Goal: Transaction & Acquisition: Purchase product/service

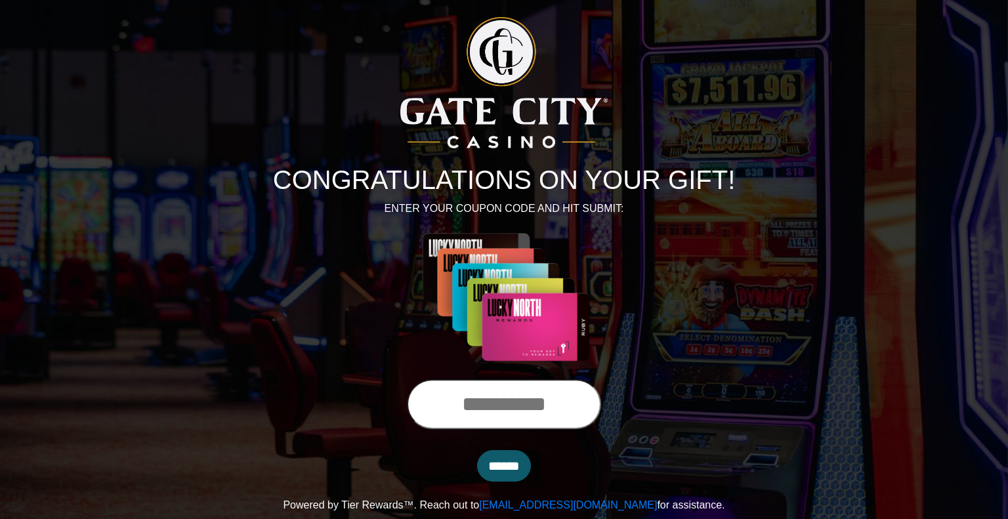
click at [478, 405] on input "text" at bounding box center [504, 404] width 194 height 50
type input "**********"
click at [499, 472] on input "******" at bounding box center [504, 465] width 54 height 31
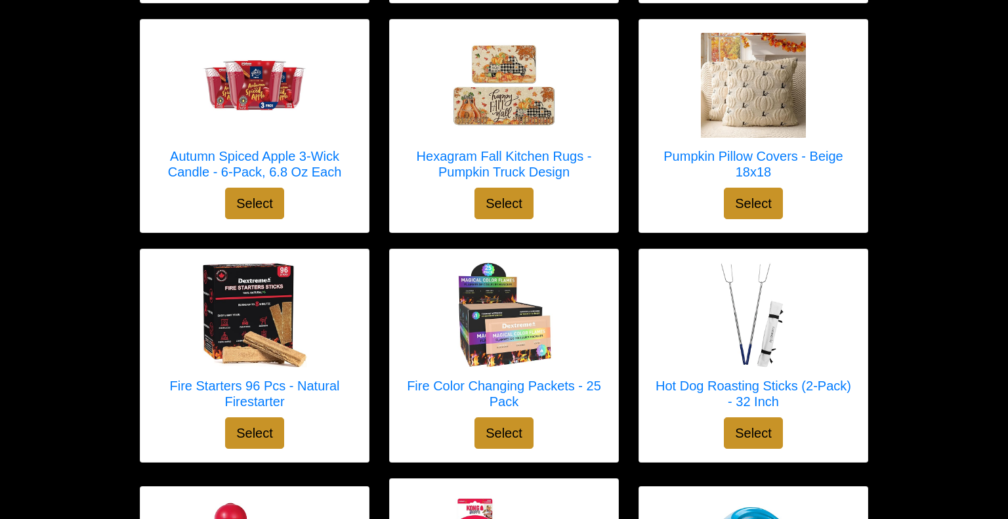
scroll to position [2100, 0]
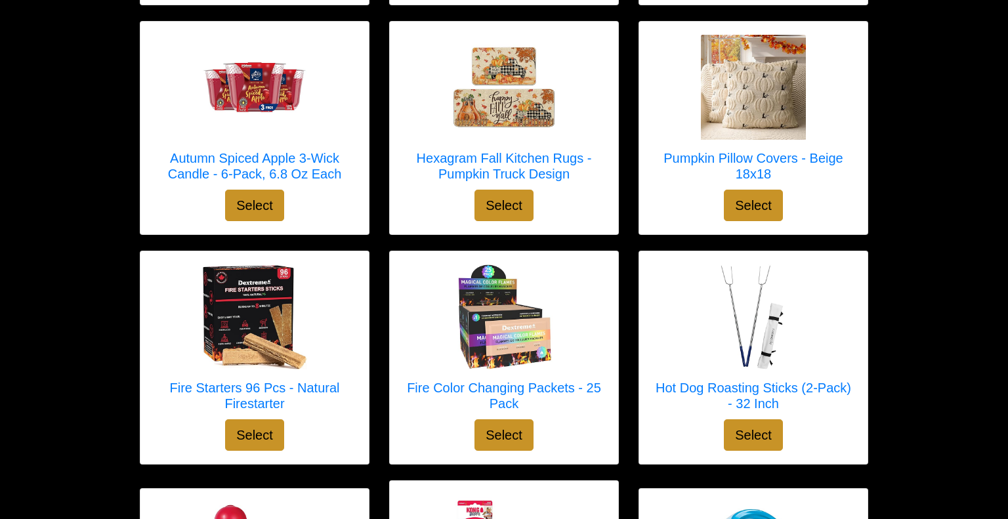
click at [319, 164] on link "Autumn Spiced Apple 3-Wick Candle - 6-Pack, 6.8 Oz Each" at bounding box center [255, 112] width 202 height 155
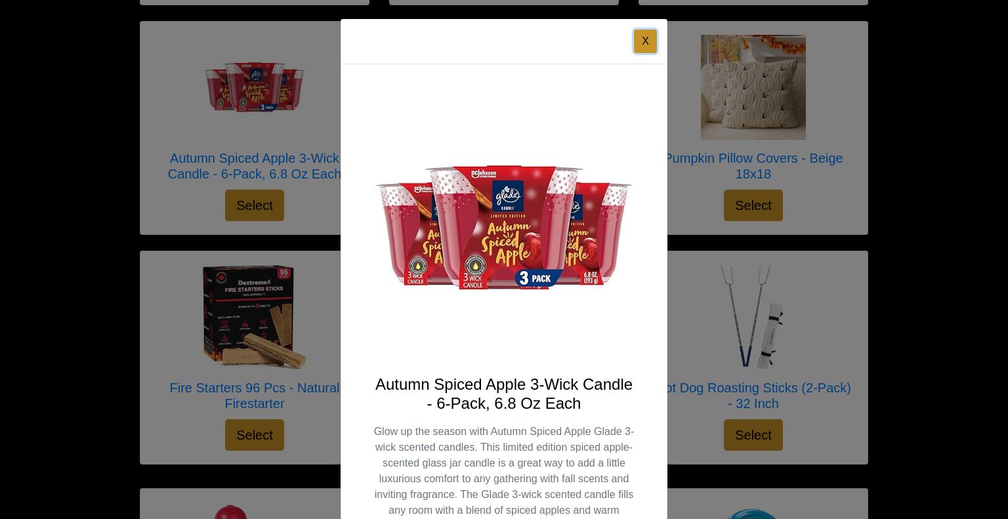
click at [644, 45] on button "X" at bounding box center [645, 42] width 23 height 24
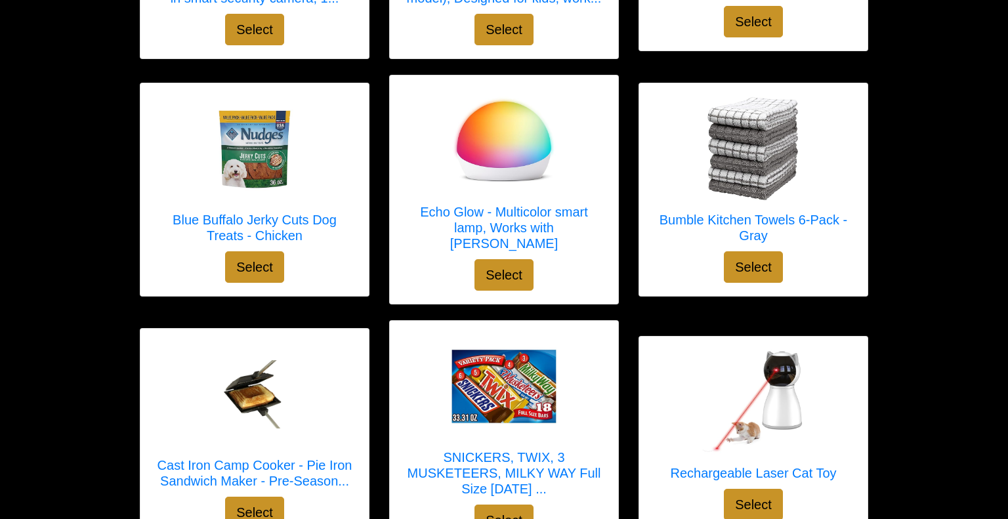
scroll to position [377, 0]
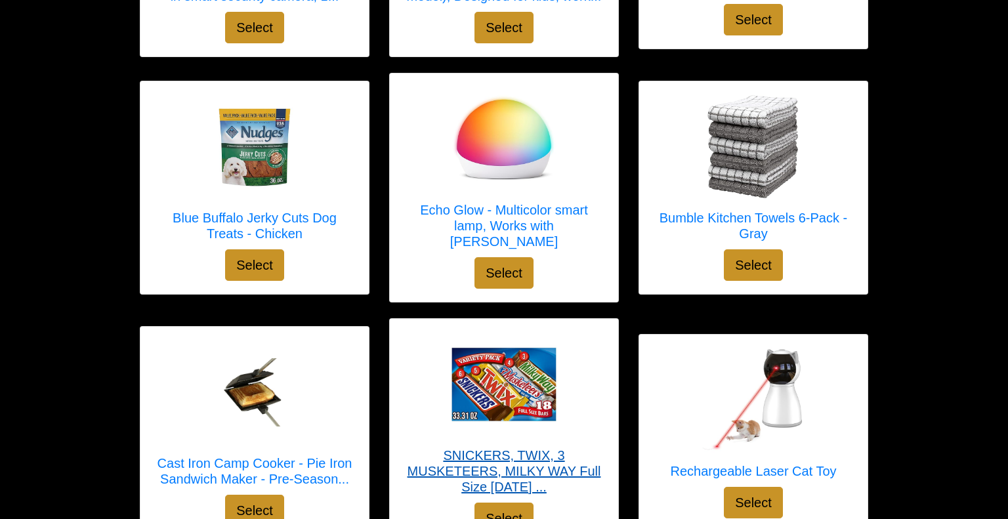
click at [474, 372] on img at bounding box center [503, 384] width 105 height 105
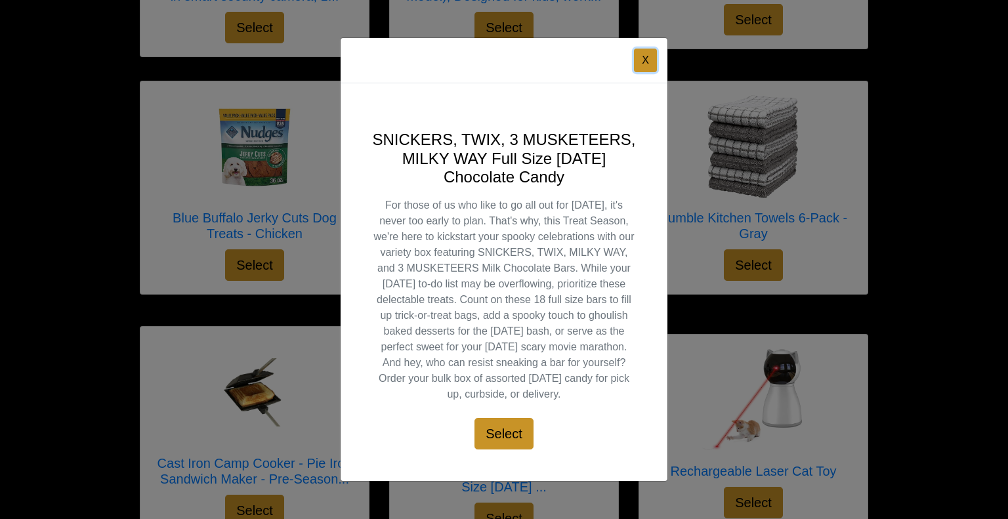
click at [646, 56] on button "X" at bounding box center [645, 61] width 23 height 24
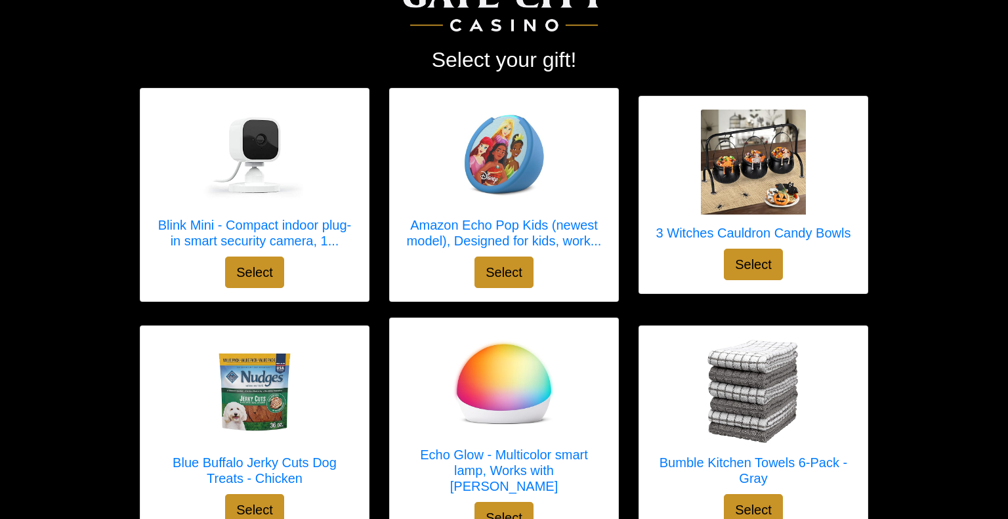
scroll to position [126, 0]
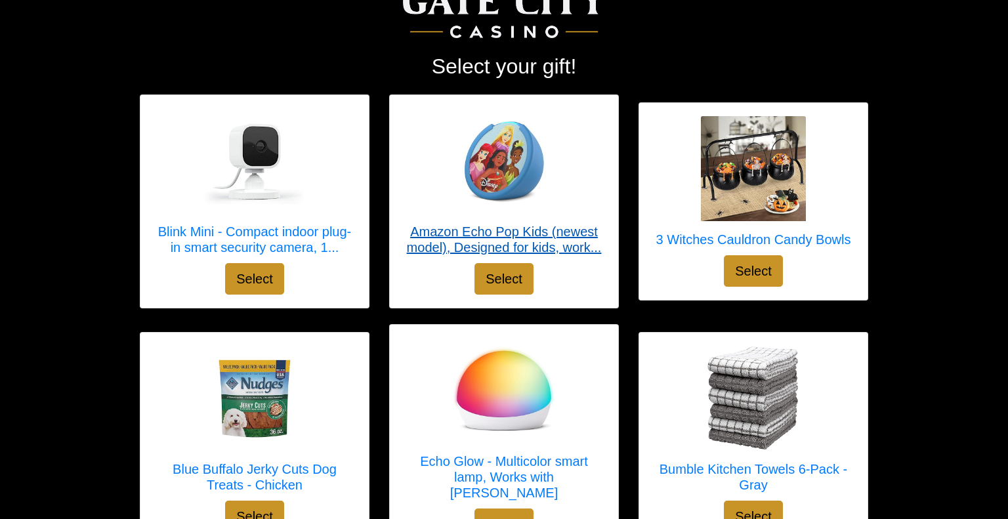
click at [498, 224] on h5 "Amazon Echo Pop Kids (newest model), Designed for kids, work..." at bounding box center [504, 239] width 202 height 31
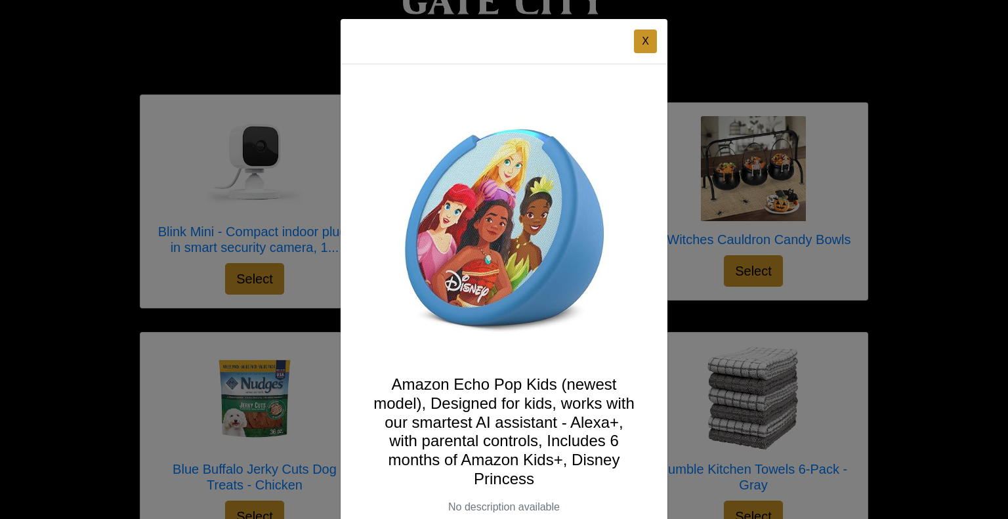
click at [211, 178] on div "X Amazon Echo Pop Kids (newest model), Designed for kids, works with our smarte…" at bounding box center [504, 259] width 1008 height 519
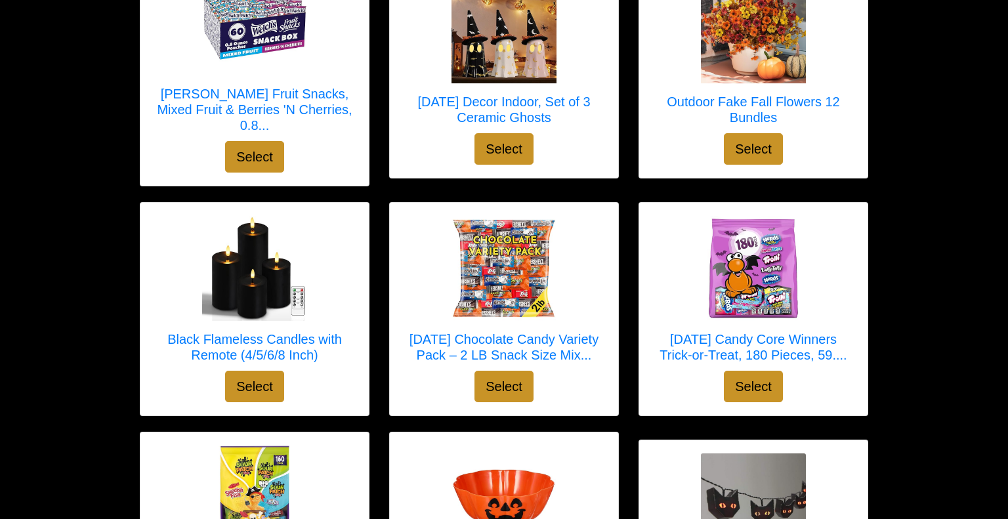
scroll to position [1232, 0]
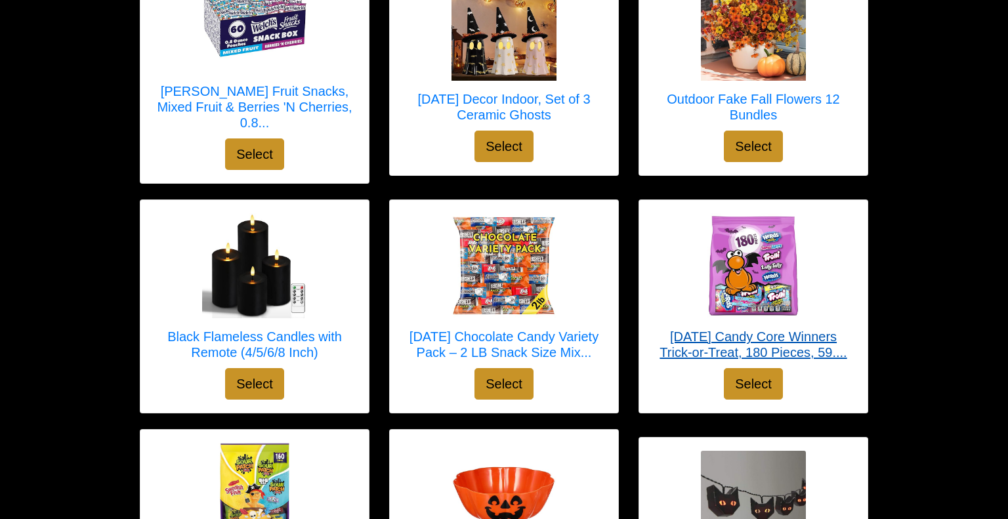
click at [726, 329] on h5 "Halloween Candy Core Winners Trick-or-Treat, 180 Pieces, 59...." at bounding box center [753, 344] width 202 height 31
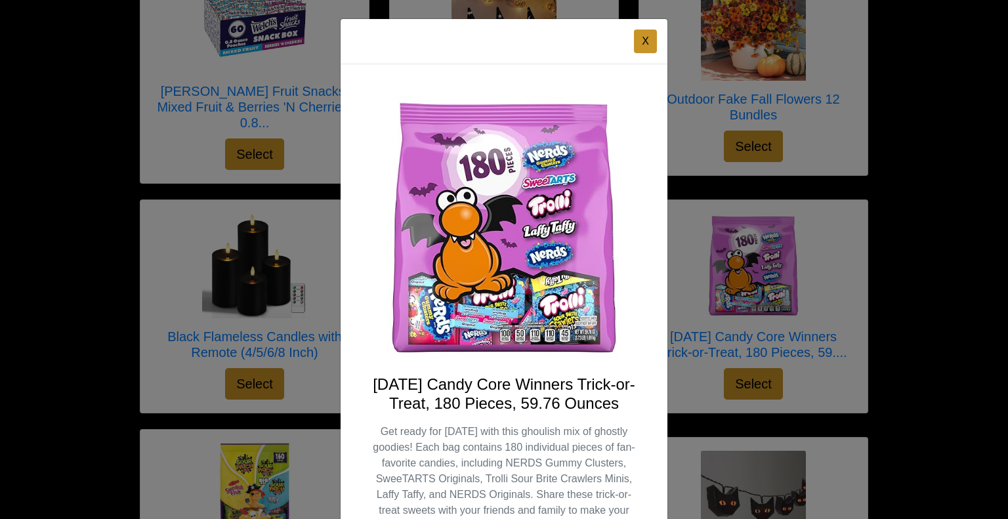
click at [972, 177] on div "X Halloween Candy Core Winners Trick-or-Treat, 180 Pieces, 59.76 Ounces Select" at bounding box center [504, 259] width 1008 height 519
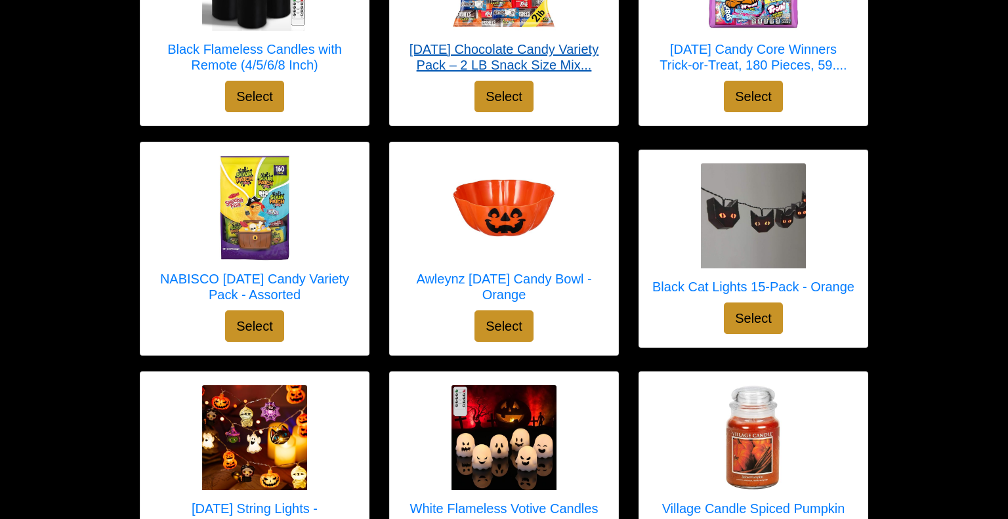
scroll to position [1522, 0]
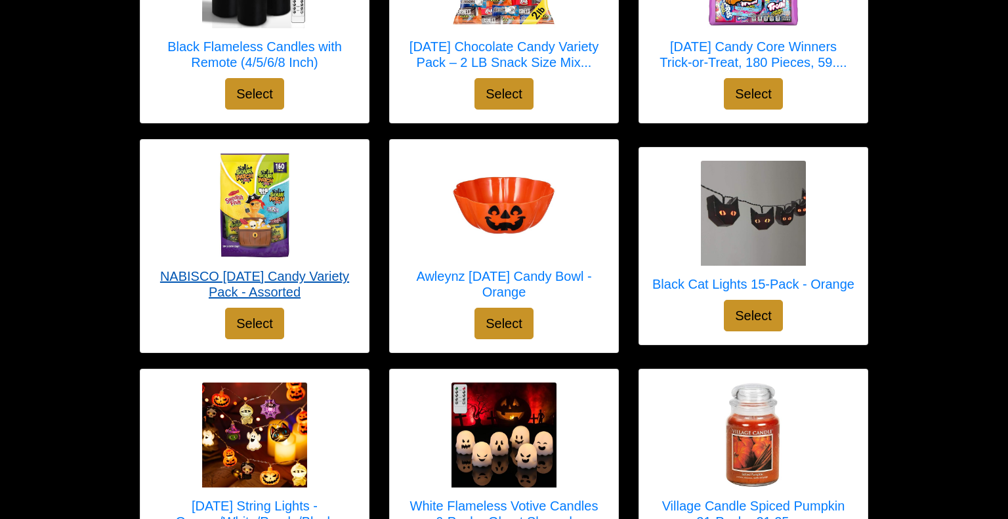
click at [311, 268] on h5 "NABISCO Halloween Candy Variety Pack - Assorted" at bounding box center [255, 283] width 202 height 31
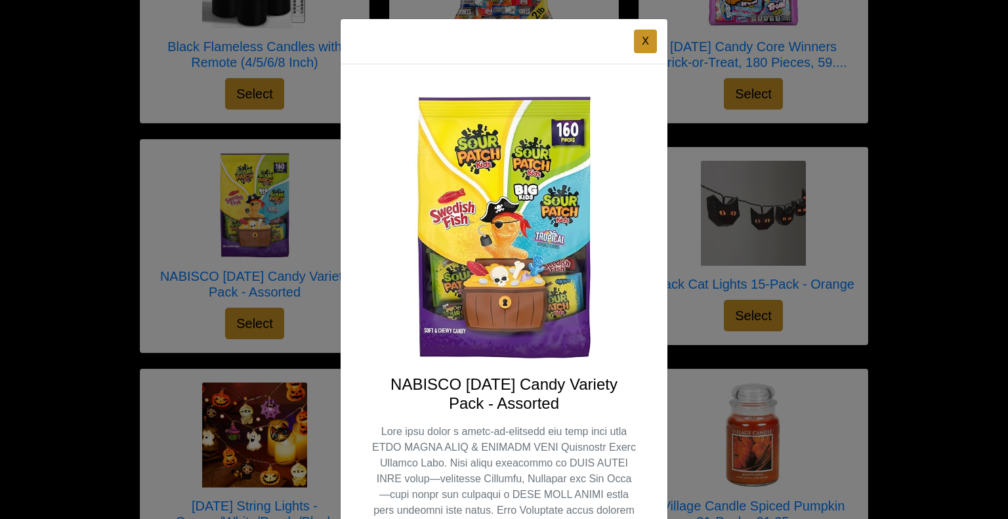
click at [848, 238] on div "X NABISCO Halloween Candy Variety Pack - Assorted Select" at bounding box center [504, 259] width 1008 height 519
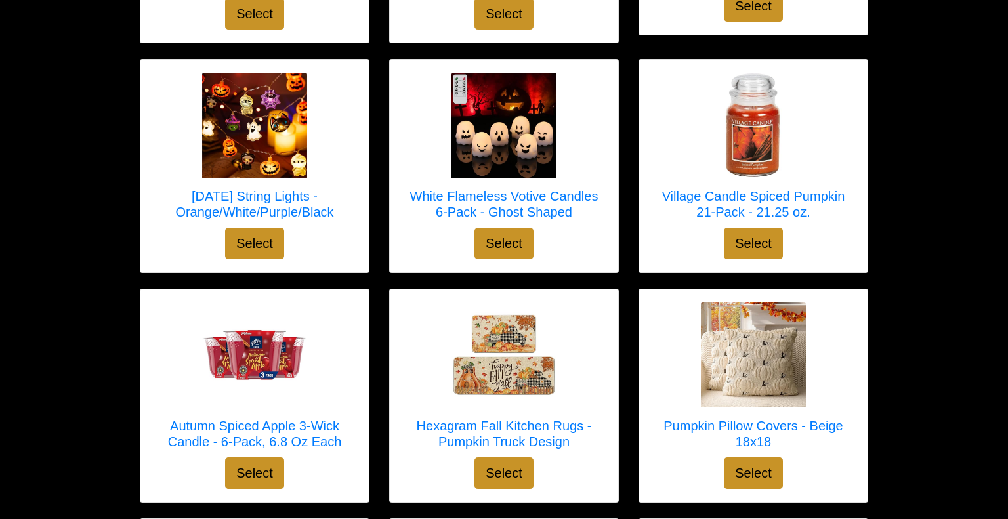
scroll to position [1834, 0]
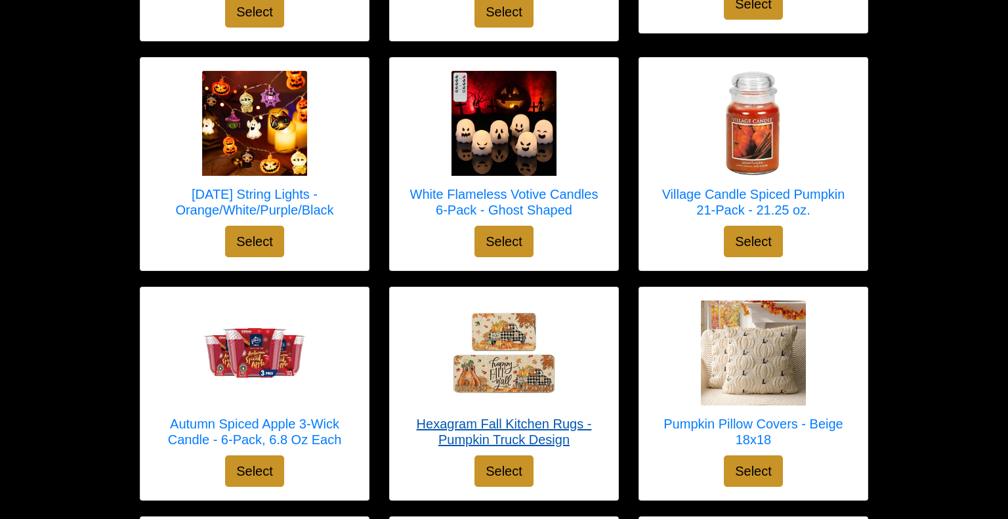
click at [524, 416] on h5 "Hexagram Fall Kitchen Rugs - Pumpkin Truck Design" at bounding box center [504, 431] width 202 height 31
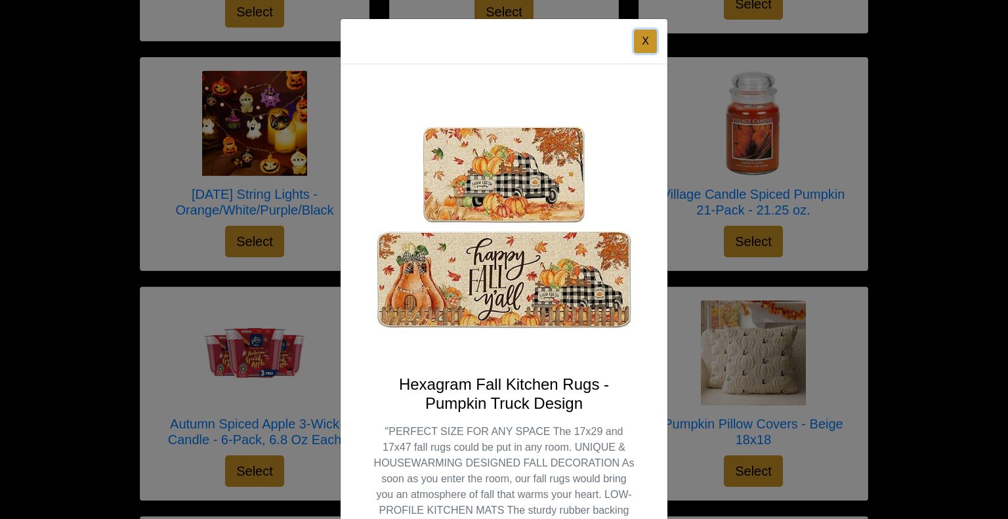
click at [642, 37] on button "X" at bounding box center [645, 42] width 23 height 24
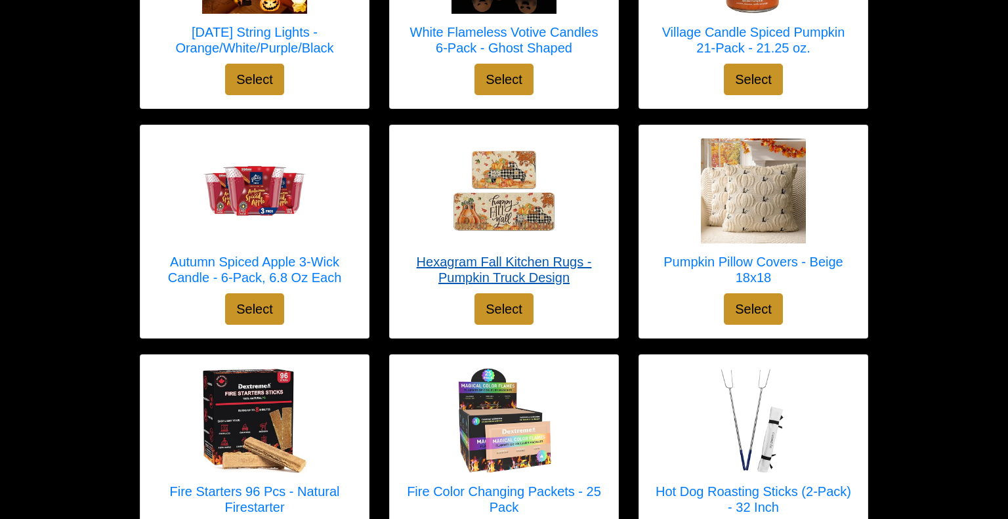
scroll to position [2004, 0]
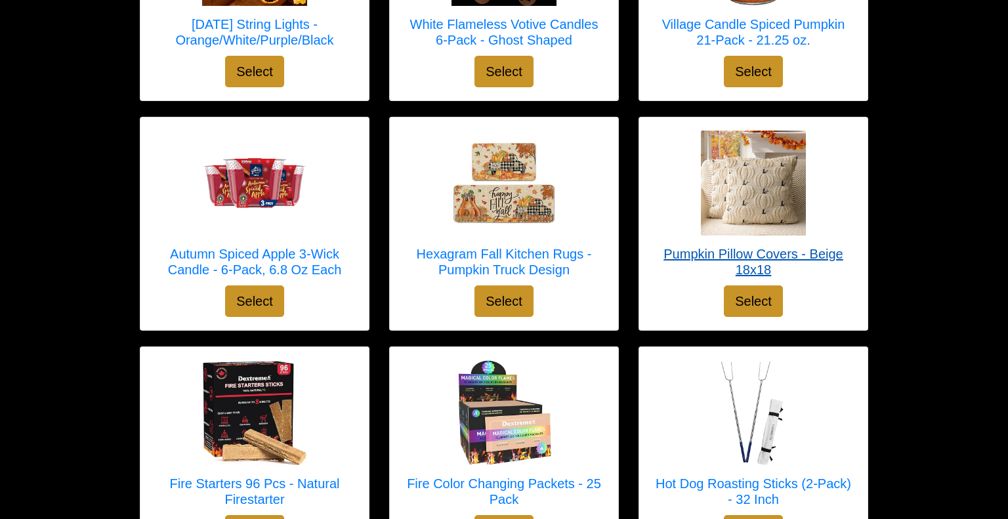
click at [745, 246] on h5 "Pumpkin Pillow Covers - Beige 18x18" at bounding box center [753, 261] width 202 height 31
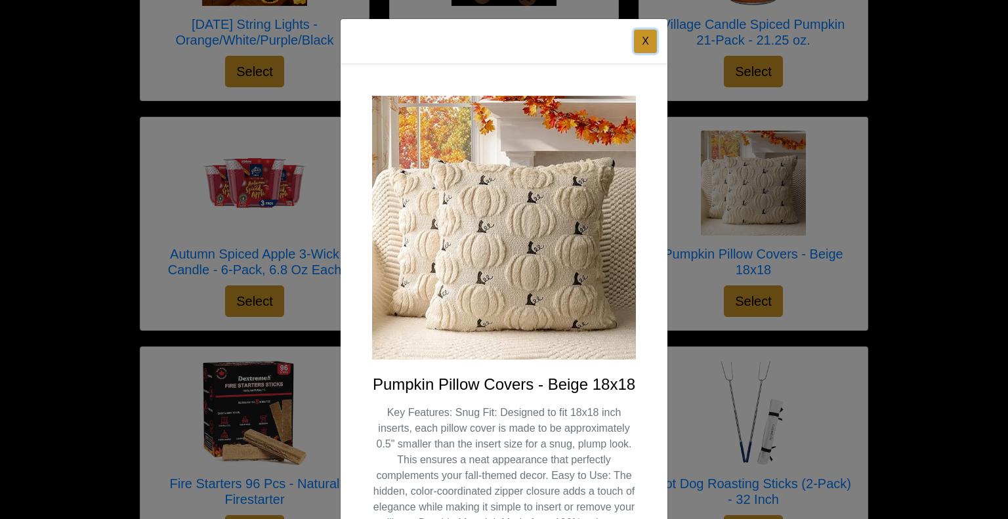
click at [652, 37] on button "X" at bounding box center [645, 42] width 23 height 24
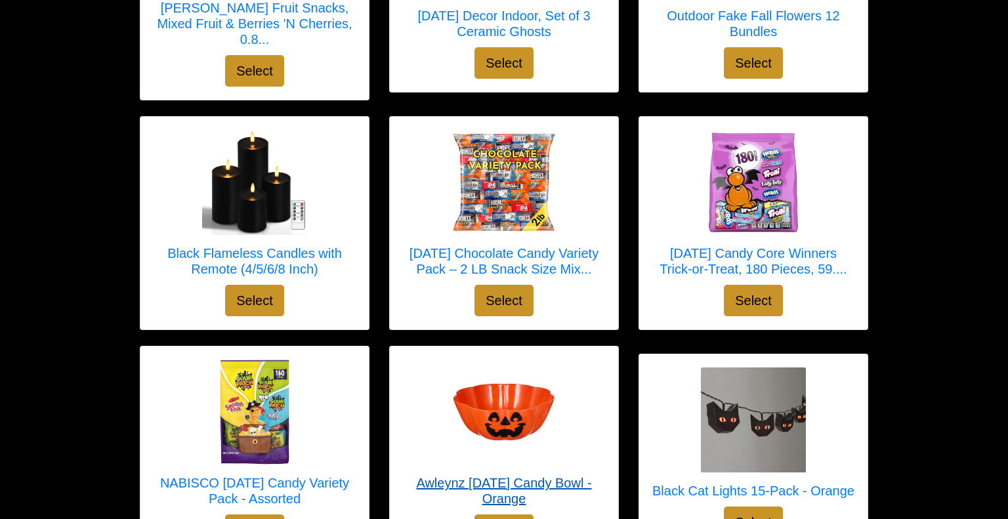
scroll to position [1315, 0]
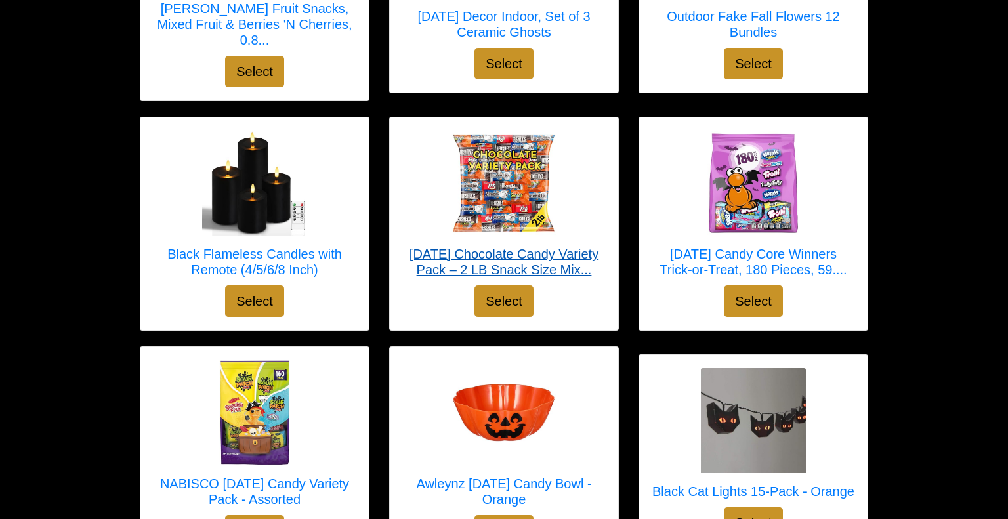
click at [486, 190] on img at bounding box center [503, 183] width 105 height 105
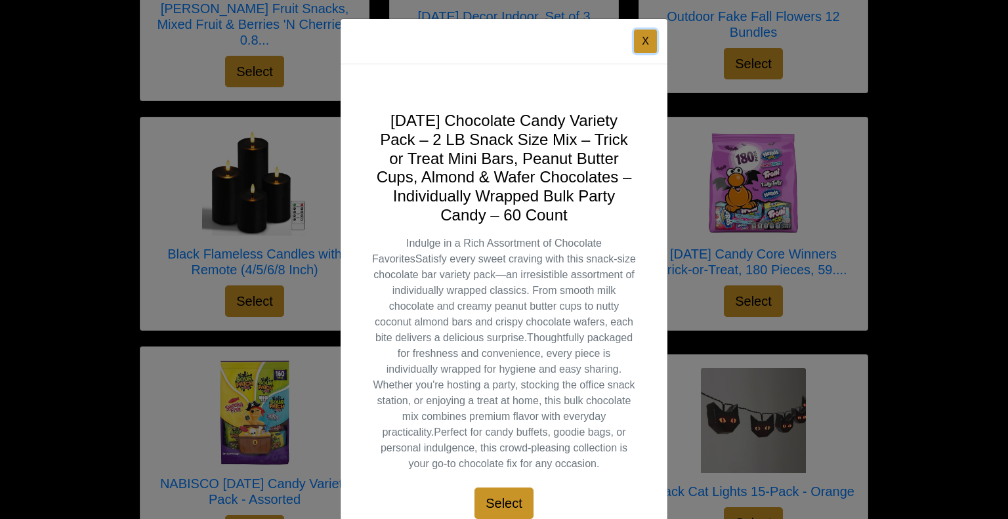
click at [638, 47] on button "X" at bounding box center [645, 42] width 23 height 24
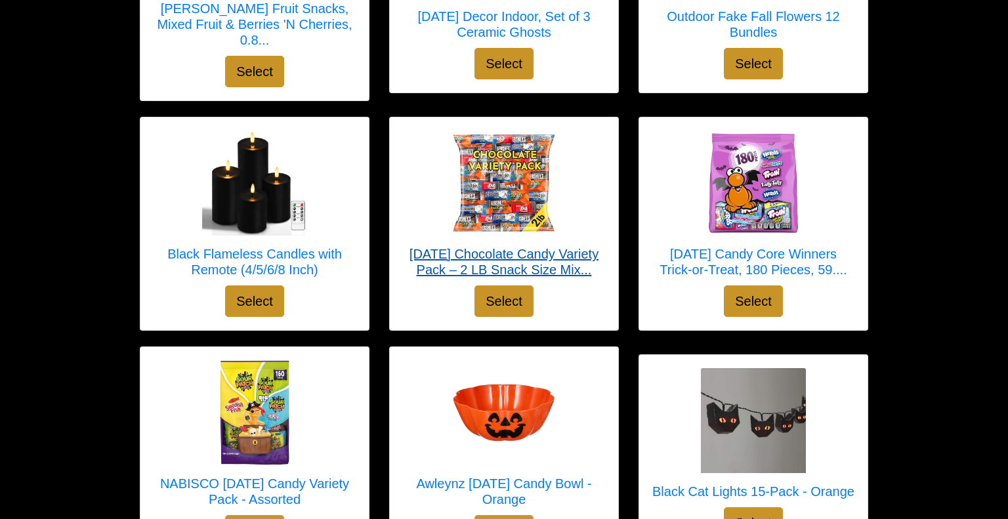
click at [542, 246] on h5 "Halloween Chocolate Candy Variety Pack – 2 LB Snack Size Mix..." at bounding box center [504, 261] width 202 height 31
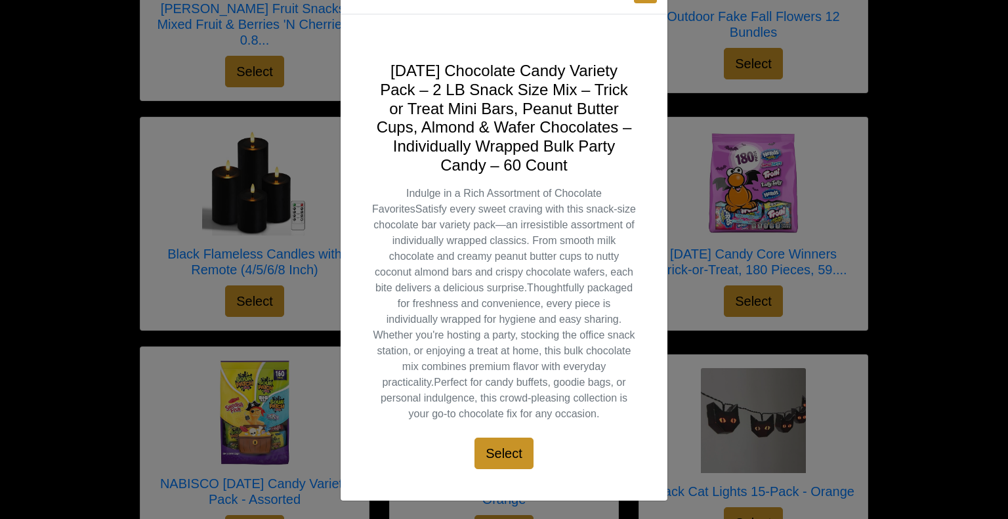
scroll to position [0, 0]
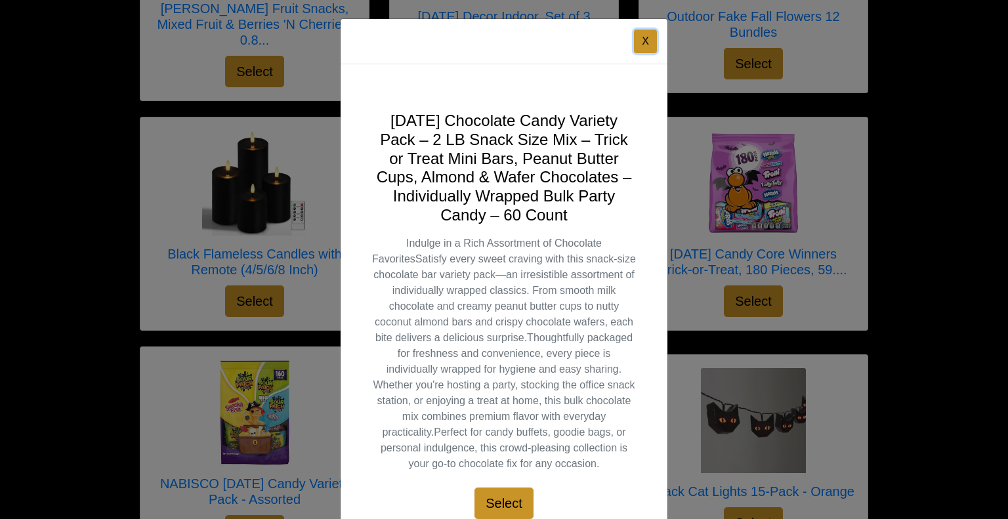
click at [648, 40] on button "X" at bounding box center [645, 42] width 23 height 24
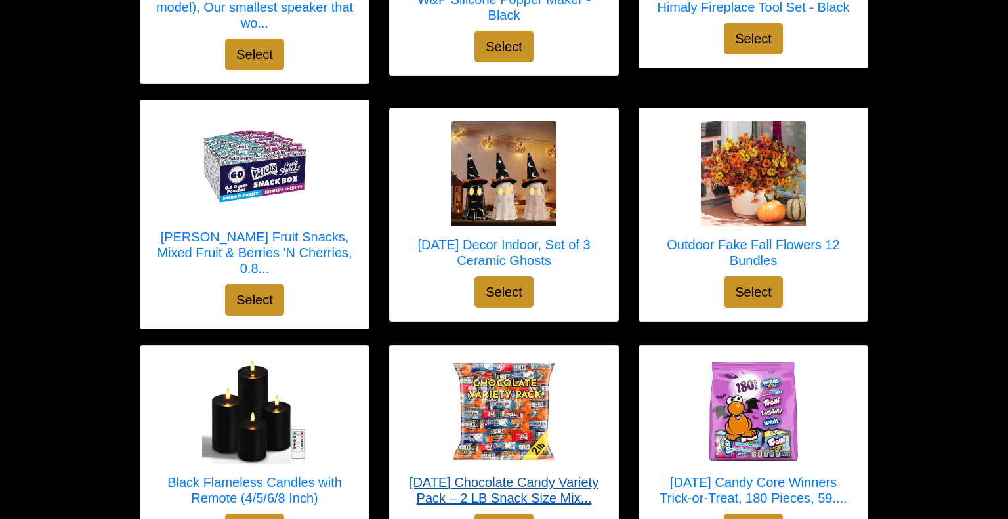
scroll to position [1085, 0]
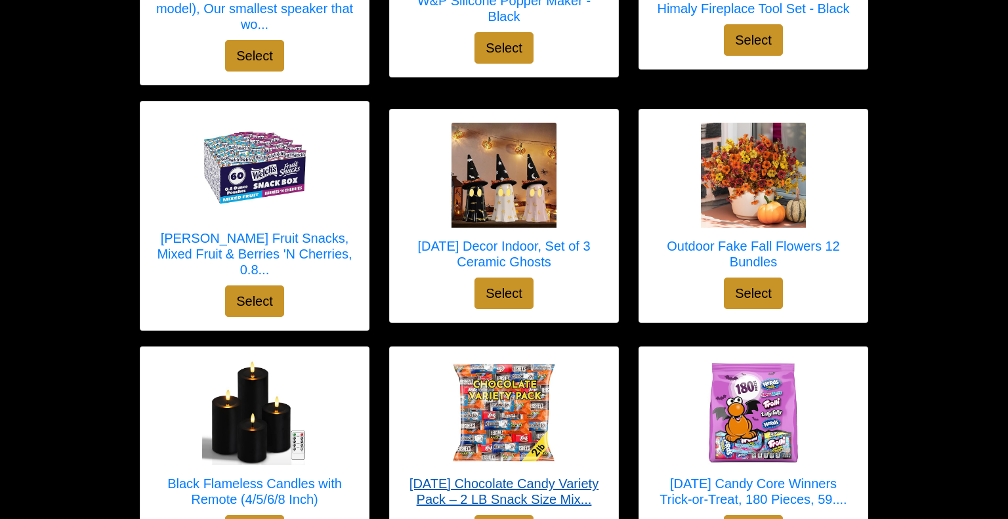
click at [503, 196] on img at bounding box center [503, 175] width 105 height 105
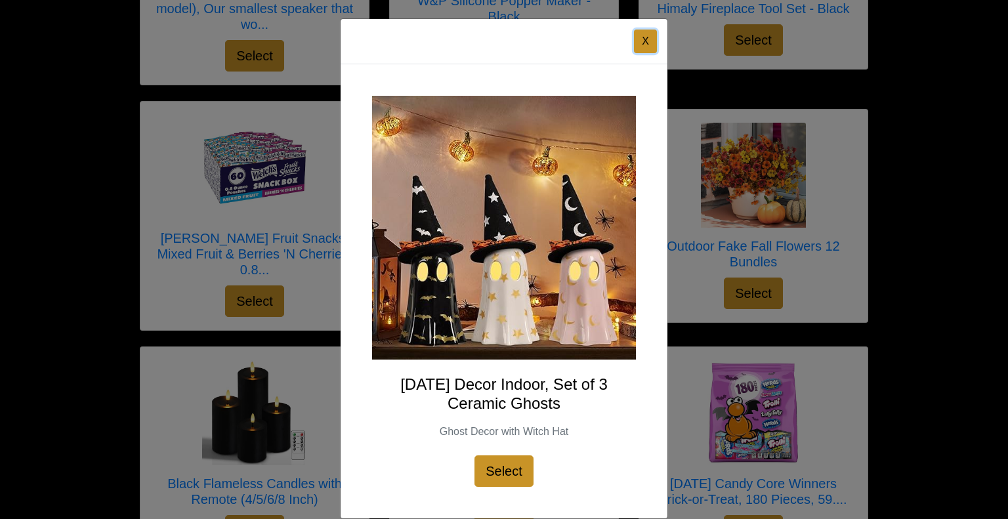
click at [650, 39] on button "X" at bounding box center [645, 42] width 23 height 24
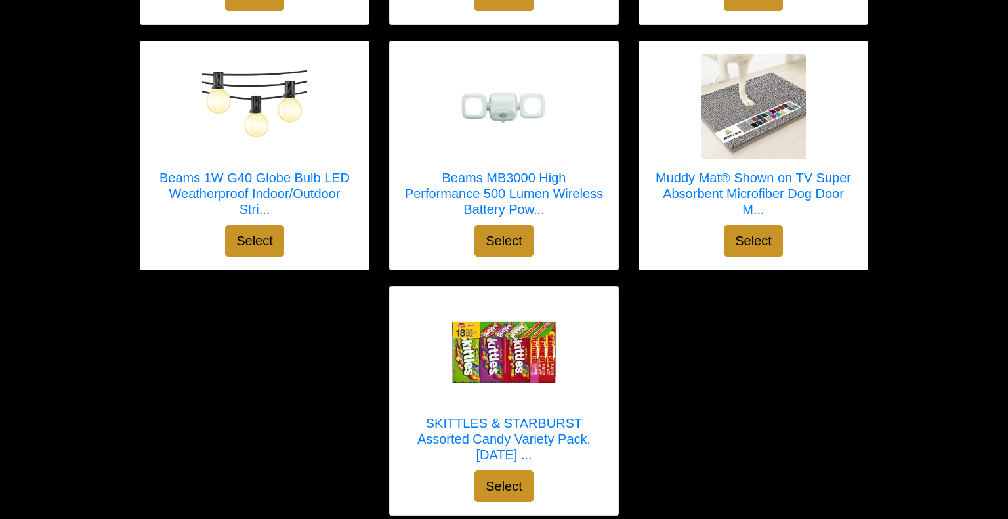
scroll to position [4895, 0]
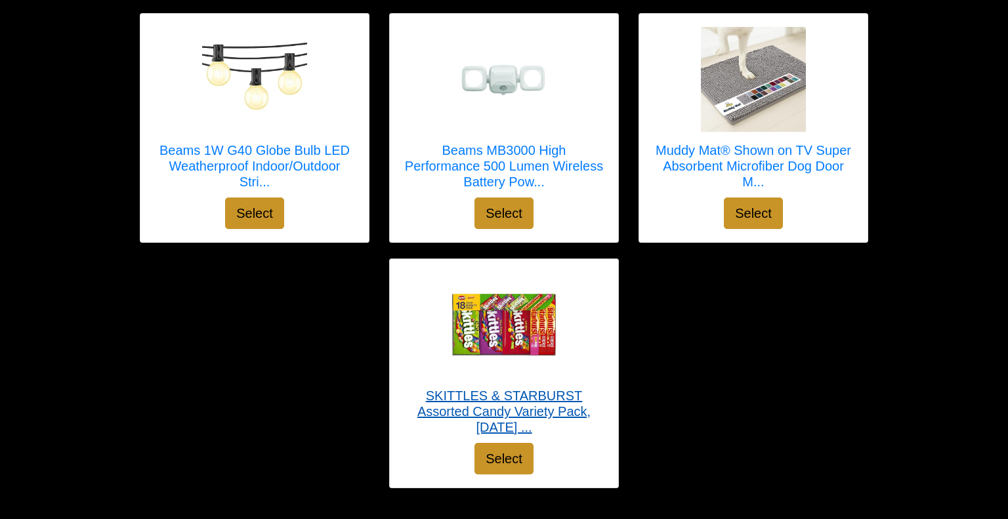
click at [507, 308] on img at bounding box center [503, 324] width 105 height 105
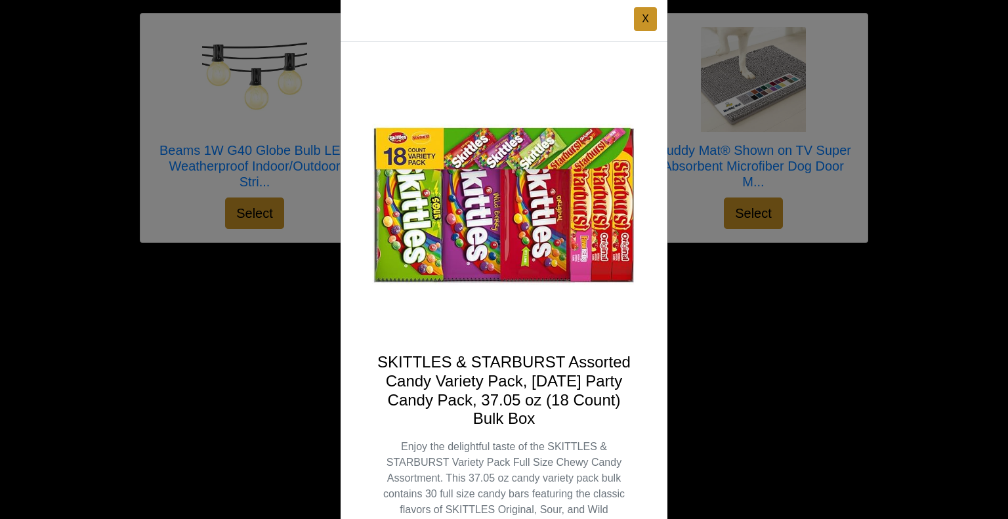
scroll to position [24, 0]
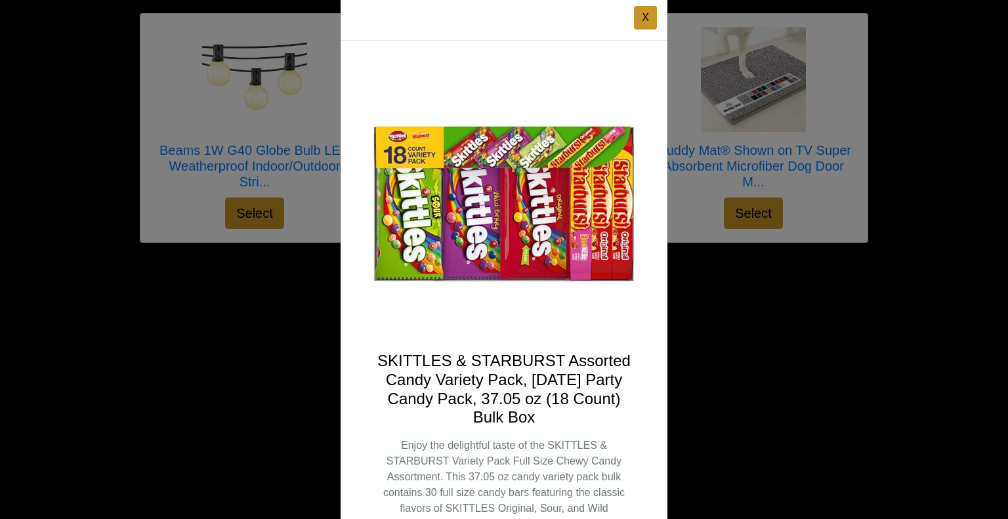
click at [862, 334] on div "X SKITTLES & STARBURST Assorted Candy Variety Pack, Halloween Party Candy Pack,…" at bounding box center [504, 259] width 1008 height 519
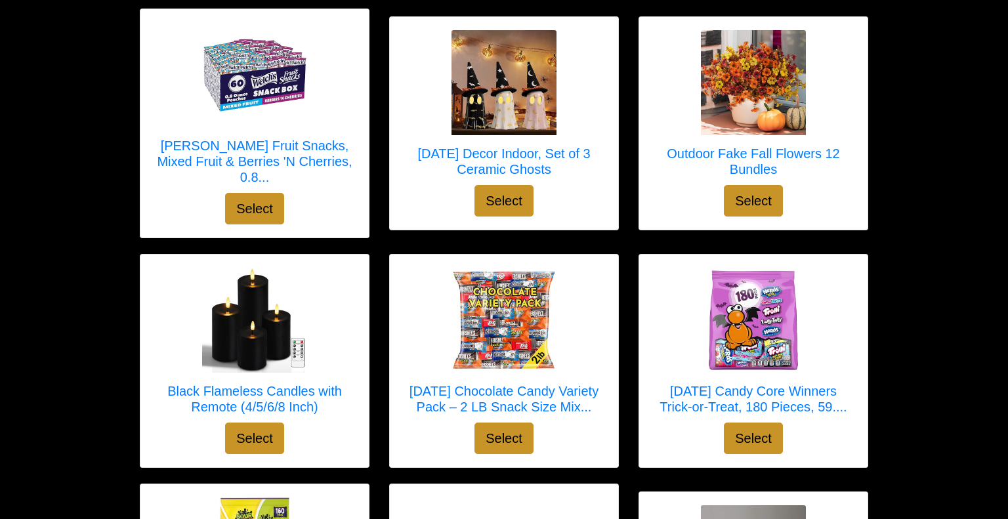
scroll to position [1177, 0]
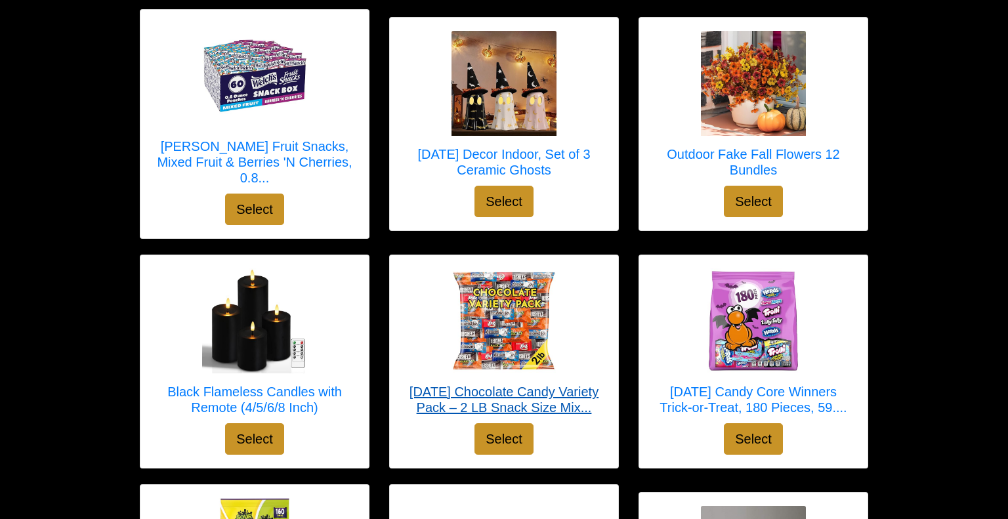
click at [480, 278] on img at bounding box center [503, 320] width 105 height 105
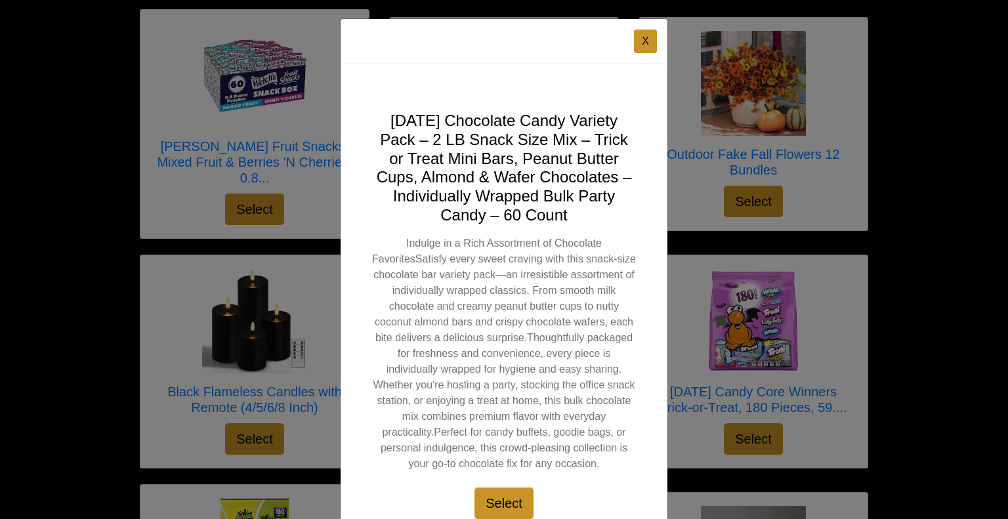
scroll to position [50, 0]
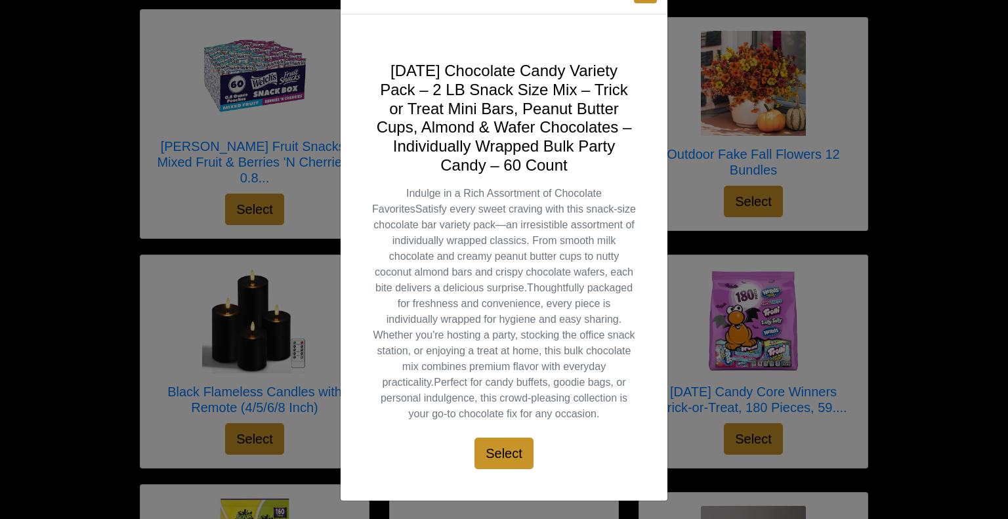
click at [879, 159] on div "X Halloween Chocolate Candy Variety Pack – 2 LB Snack Size Mix – Trick or Treat…" at bounding box center [504, 259] width 1008 height 519
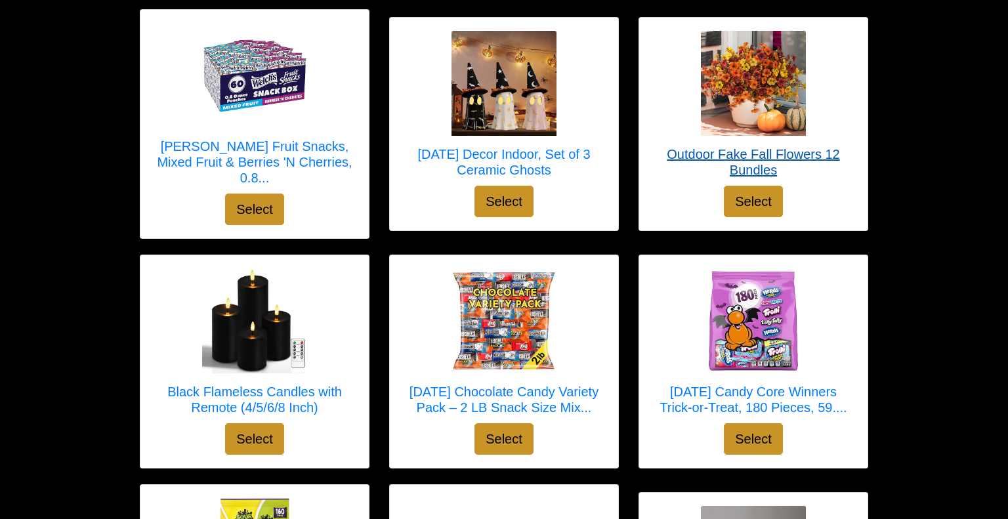
click at [731, 146] on h5 "Outdoor Fake Fall Flowers 12 Bundles" at bounding box center [753, 161] width 202 height 31
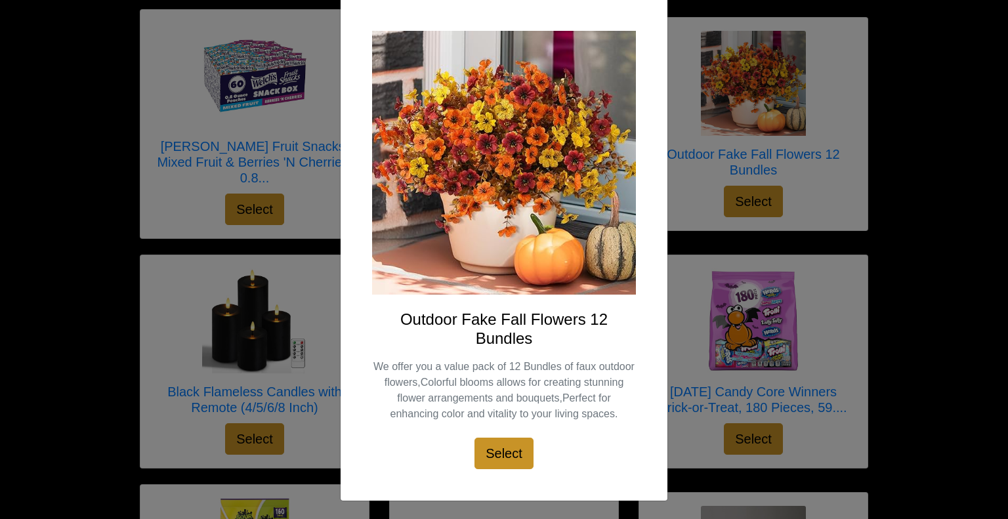
scroll to position [64, 0]
click at [861, 67] on div "X Outdoor Fake Fall Flowers 12 Bundles We offer you a value pack of 12 Bundles …" at bounding box center [504, 259] width 1008 height 519
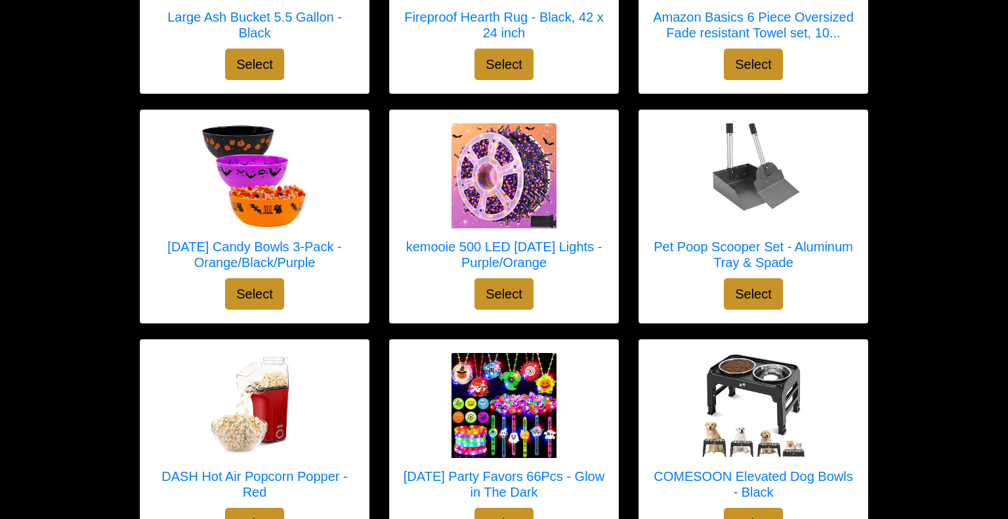
scroll to position [4336, 0]
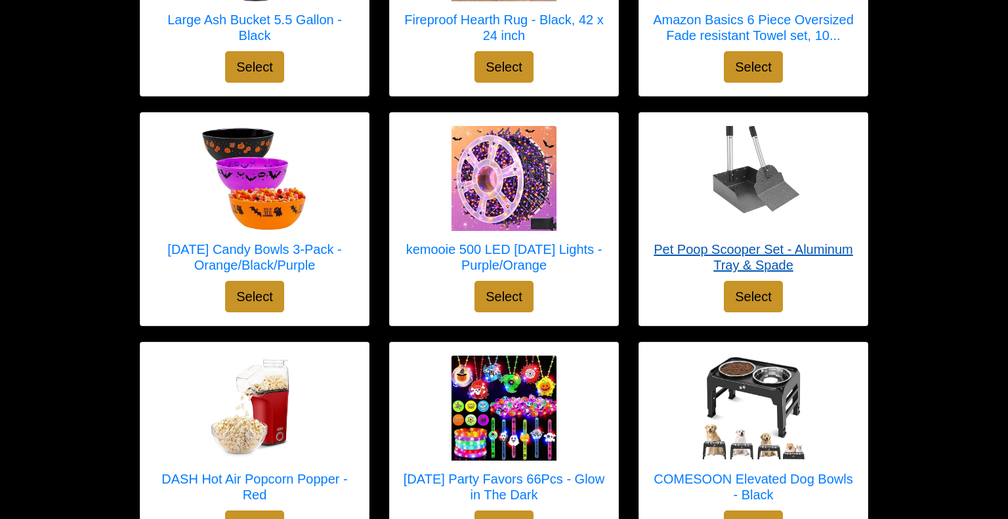
click at [753, 157] on img at bounding box center [753, 178] width 105 height 105
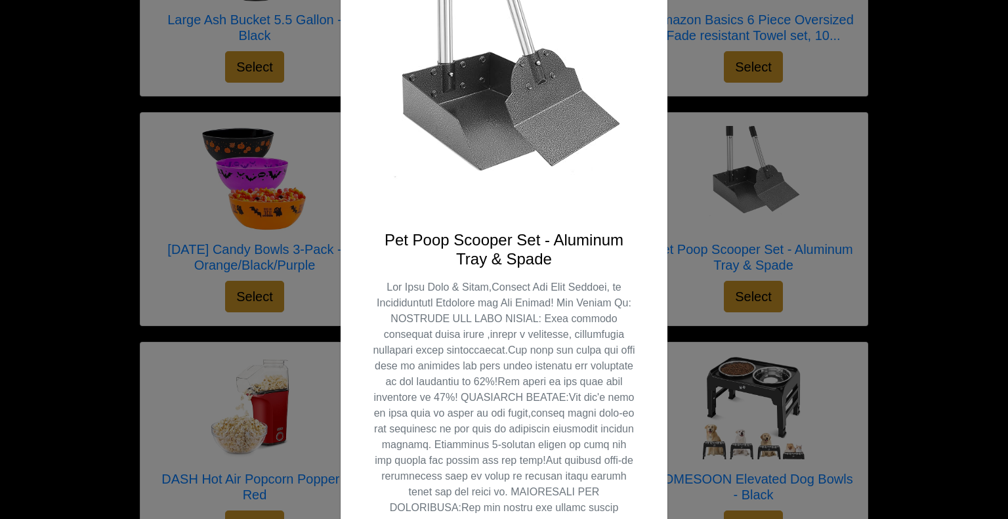
scroll to position [148, 0]
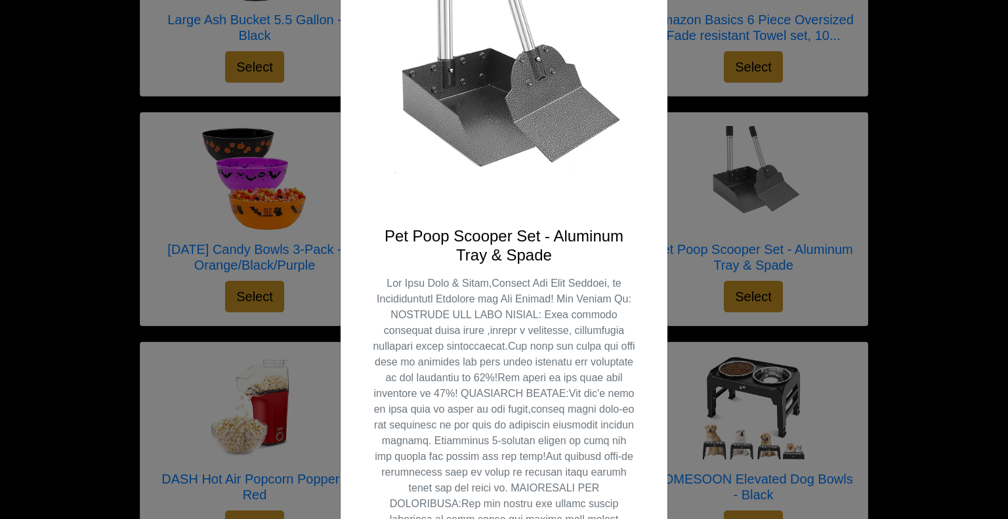
click at [570, 94] on img at bounding box center [504, 80] width 264 height 264
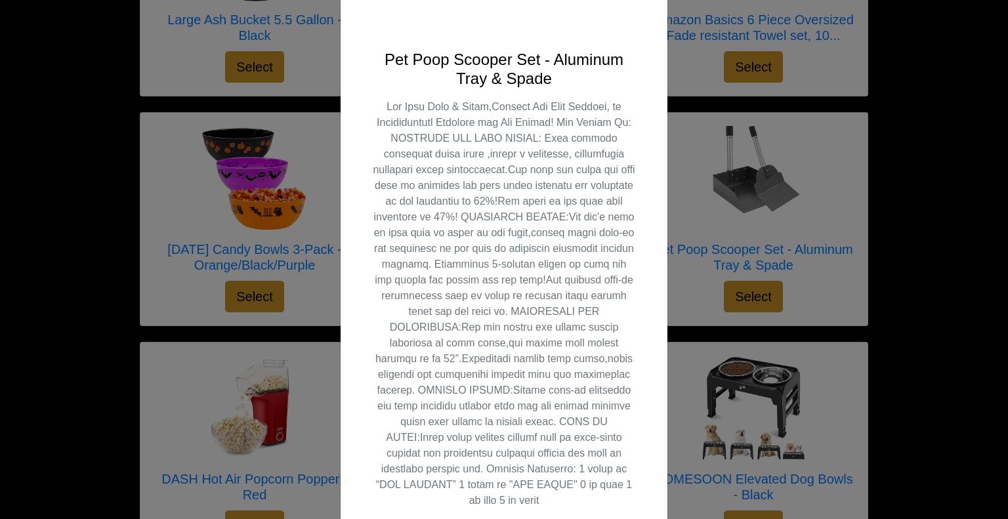
scroll to position [332, 0]
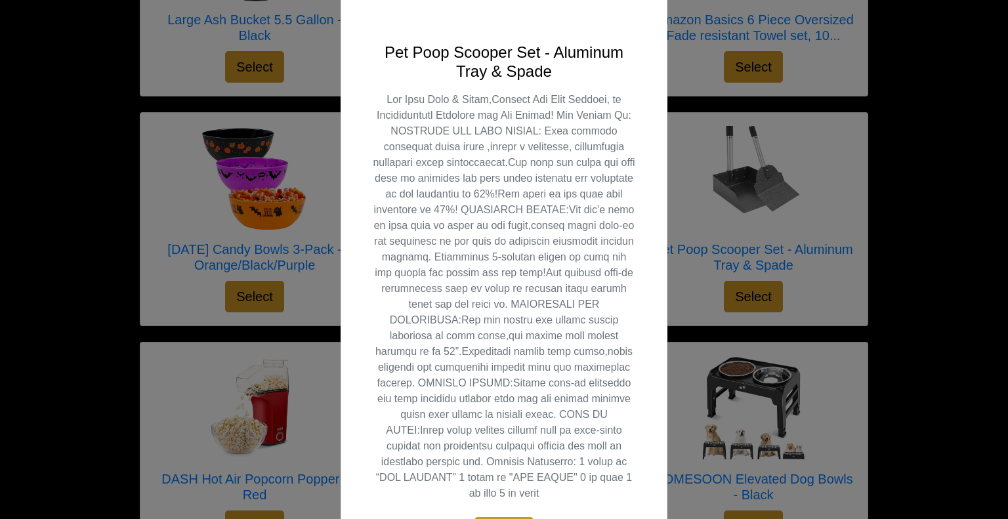
click at [858, 106] on div "X Pet Poop Scooper Set - Aluminum Tray & Spade Select" at bounding box center [504, 259] width 1008 height 519
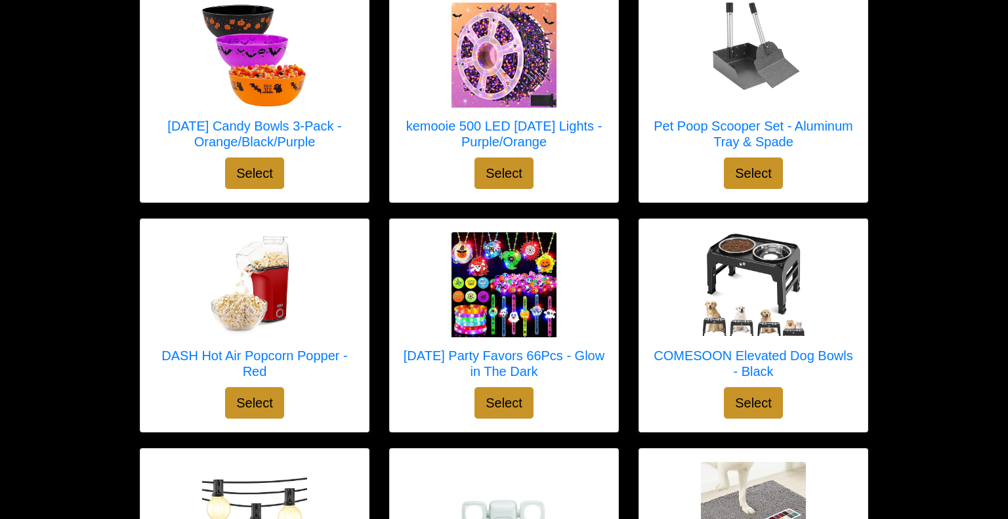
scroll to position [4462, 0]
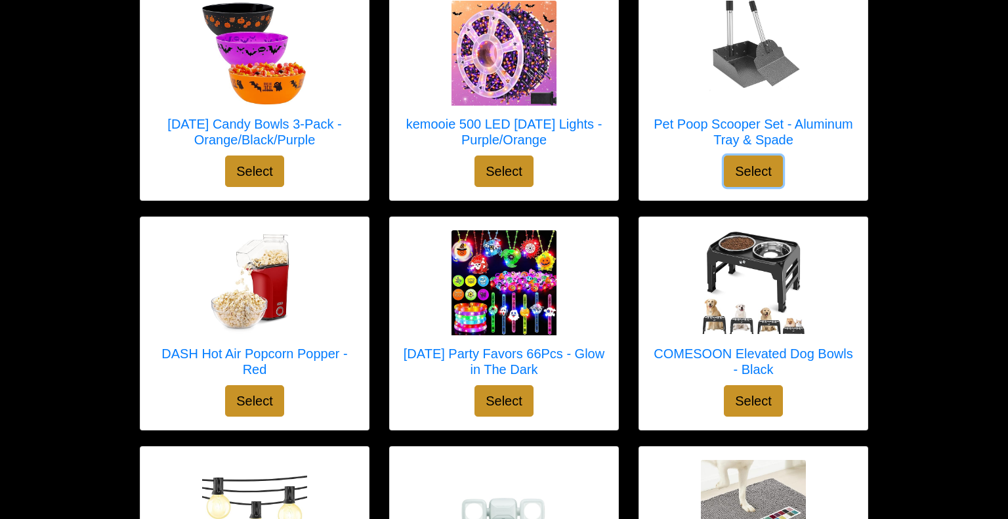
click at [755, 156] on button "Select" at bounding box center [753, 171] width 59 height 31
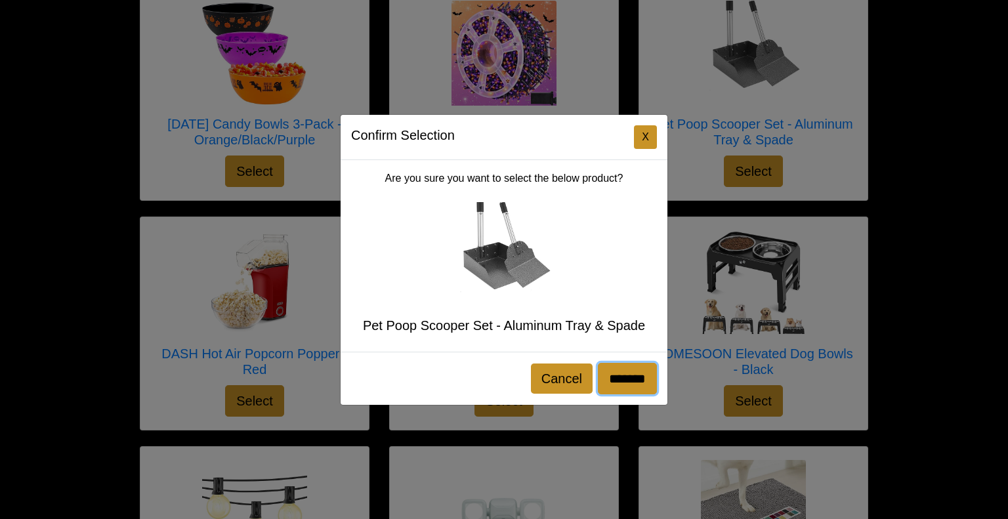
click at [620, 376] on input "*******" at bounding box center [627, 378] width 59 height 31
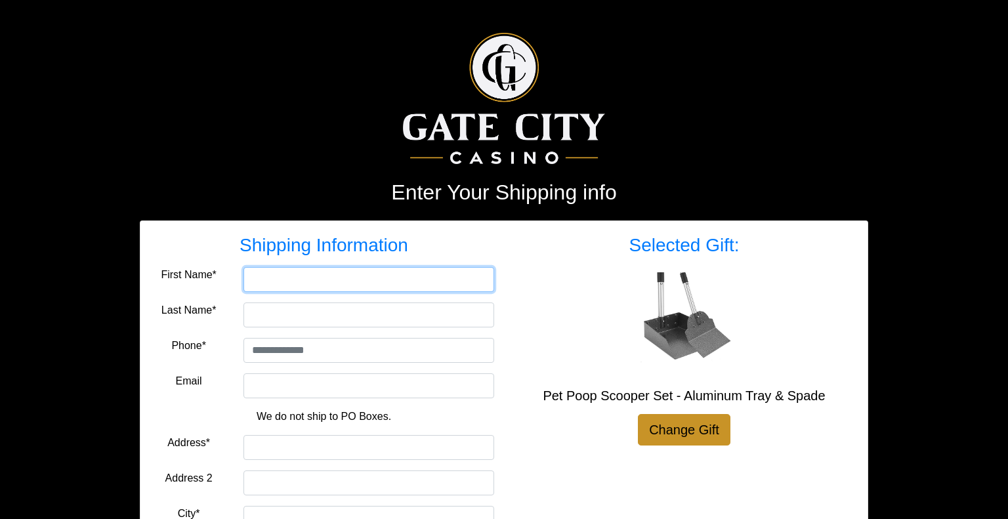
click at [258, 285] on input "First Name*" at bounding box center [368, 279] width 251 height 25
type input "*******"
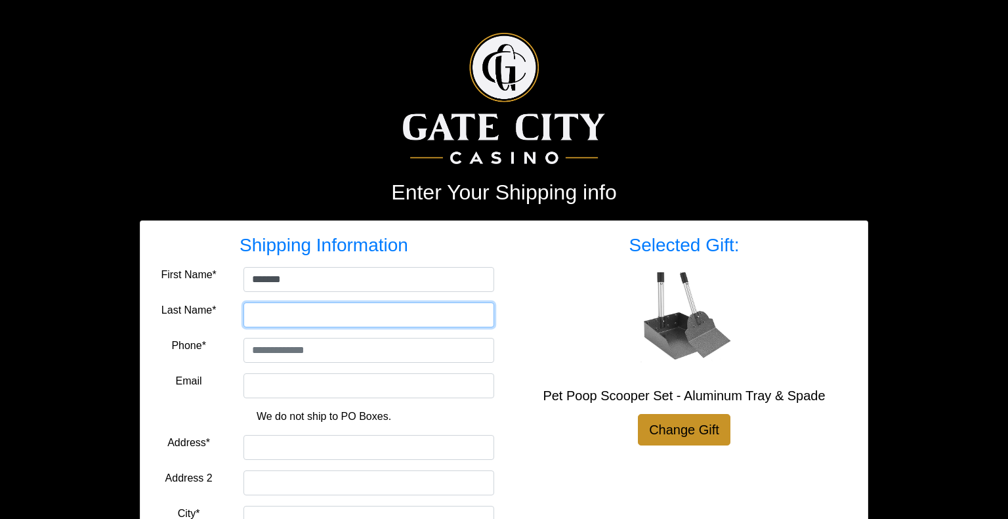
type input "******"
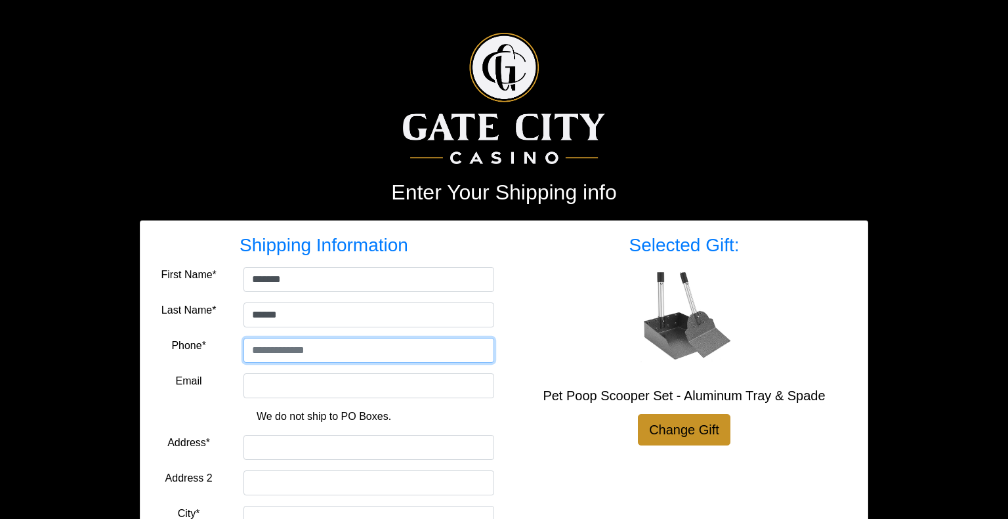
type input "**********"
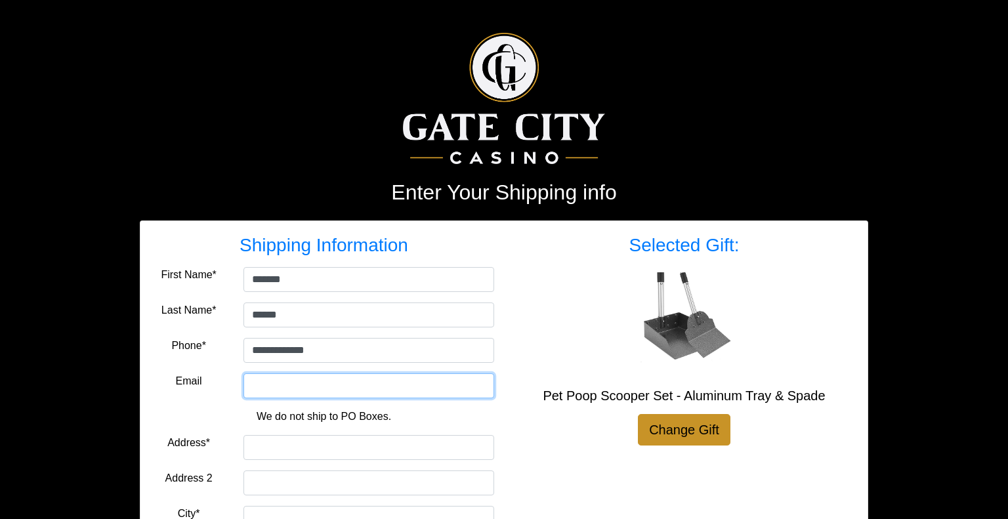
type input "**********"
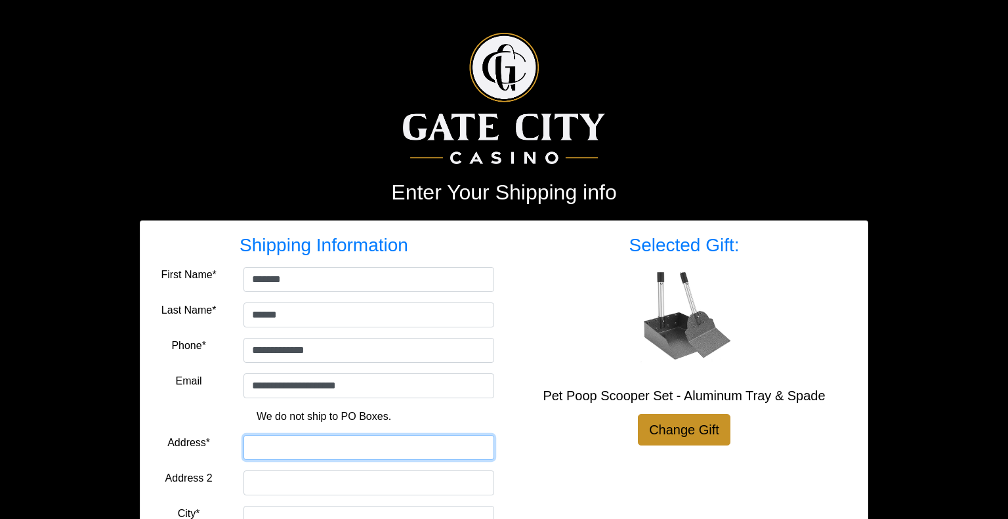
type input "**********"
type input "******"
select select "**"
type input "*****"
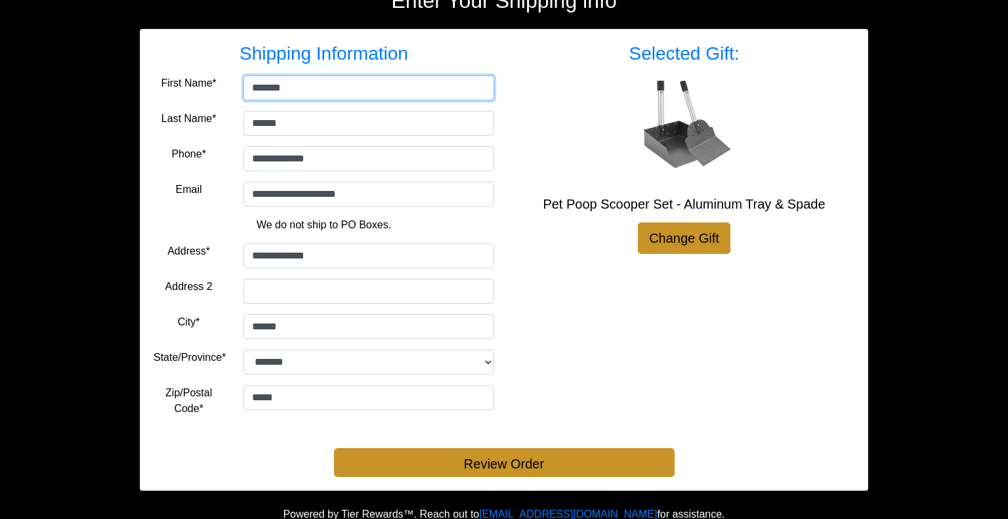
scroll to position [205, 0]
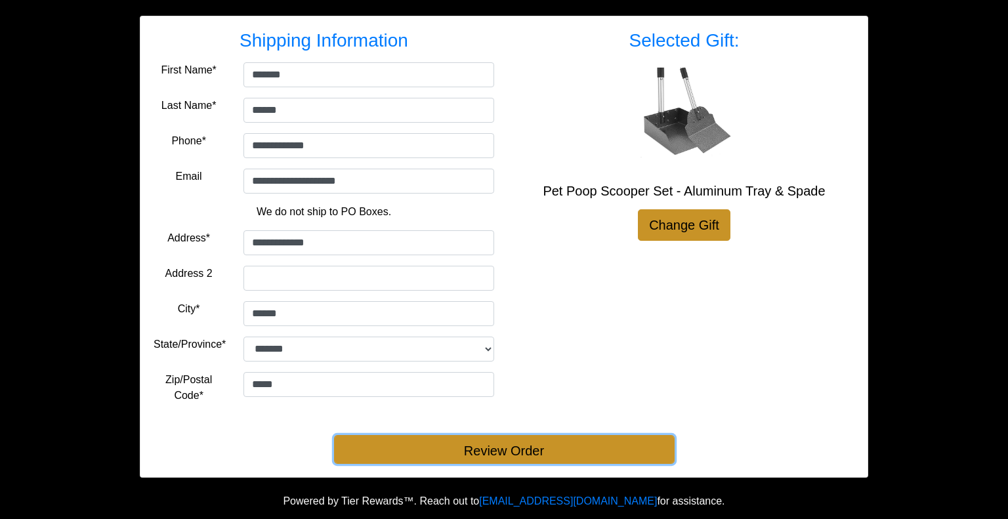
click at [509, 450] on button "Review Order" at bounding box center [504, 449] width 341 height 29
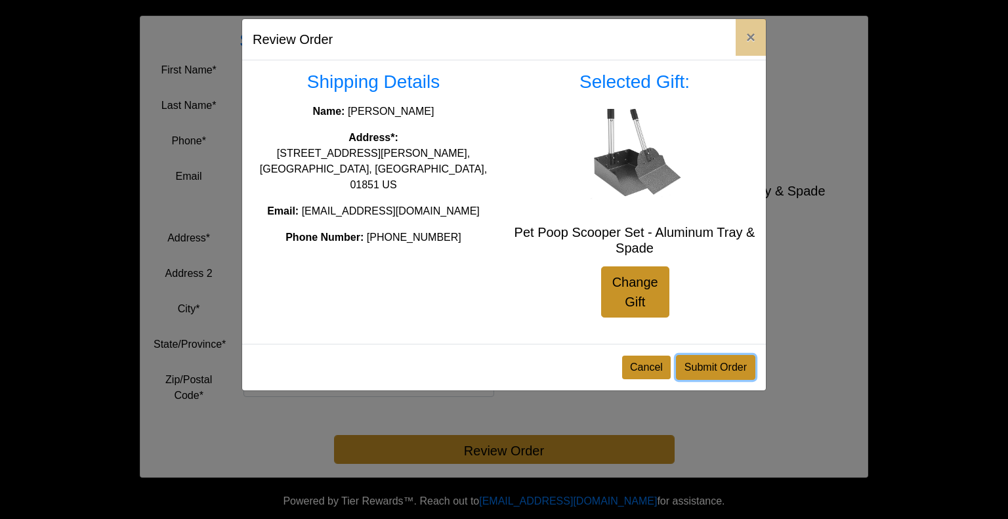
click at [697, 375] on button "Submit Order" at bounding box center [715, 367] width 79 height 25
